Goal: Task Accomplishment & Management: Manage account settings

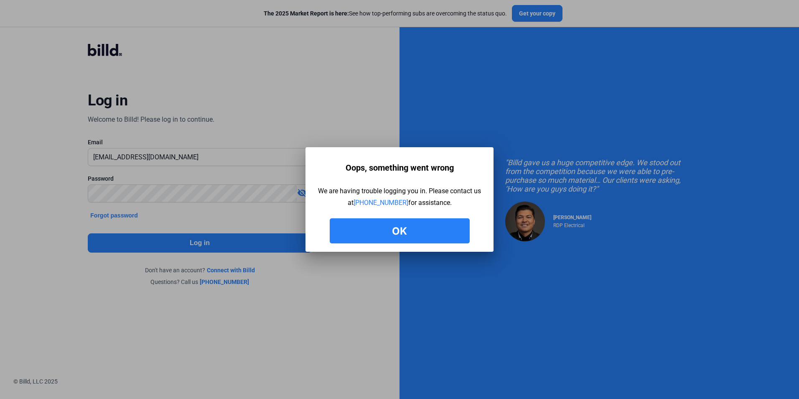
click at [370, 227] on button "Ok" at bounding box center [400, 230] width 140 height 25
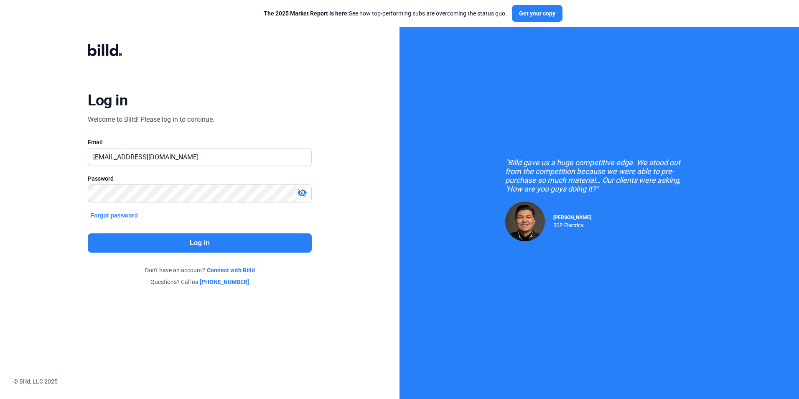
click at [310, 193] on div "visibility_off" at bounding box center [304, 194] width 14 height 12
click at [196, 166] on input "[EMAIL_ADDRESS][DOMAIN_NAME]" at bounding box center [195, 156] width 214 height 17
drag, startPoint x: 182, startPoint y: 158, endPoint x: 36, endPoint y: 155, distance: 145.5
click at [36, 155] on div "Log in Welcome to Billd! Please log in to continue. Email [EMAIL_ADDRESS][DOMAI…" at bounding box center [200, 165] width 400 height 330
drag, startPoint x: 186, startPoint y: 143, endPoint x: 184, endPoint y: 157, distance: 14.0
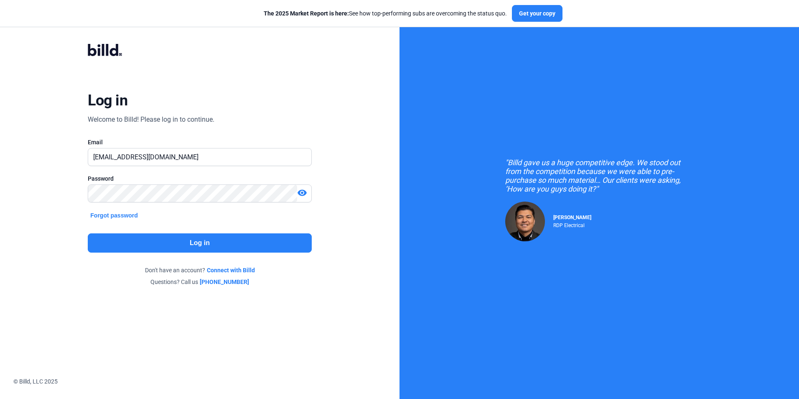
click at [186, 145] on div "Email" at bounding box center [200, 142] width 224 height 8
drag, startPoint x: 184, startPoint y: 157, endPoint x: 83, endPoint y: 155, distance: 101.6
click at [83, 155] on div "Log in Welcome to Billd! Please log in to continue. Email [EMAIL_ADDRESS][DOMAI…" at bounding box center [200, 165] width 288 height 274
drag, startPoint x: 174, startPoint y: 158, endPoint x: 84, endPoint y: 153, distance: 90.4
click at [84, 153] on div "Log in Welcome to Billd! Please log in to continue. Email [EMAIL_ADDRESS][DOMAI…" at bounding box center [200, 165] width 288 height 274
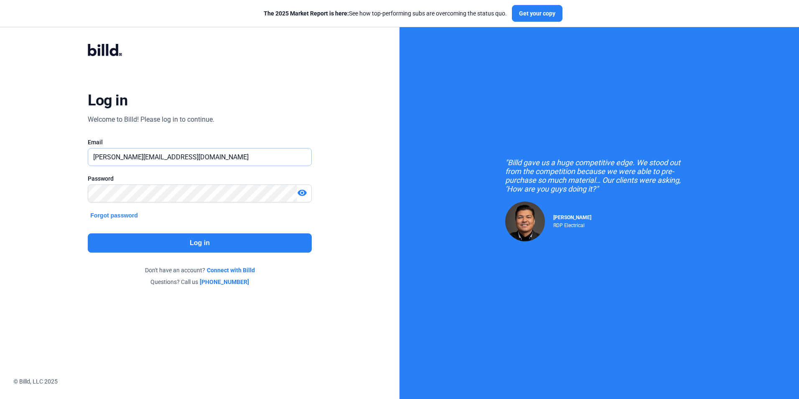
type input "[PERSON_NAME][EMAIL_ADDRESS][DOMAIN_NAME]"
click at [233, 239] on button "Log in" at bounding box center [200, 242] width 224 height 19
